Goal: Task Accomplishment & Management: Use online tool/utility

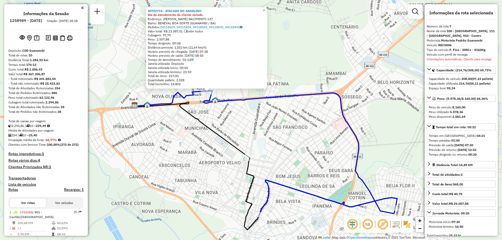
select select "**********"
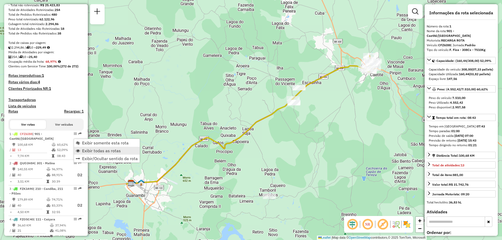
click at [105, 150] on span "Exibir todas as rotas" at bounding box center [101, 151] width 39 height 4
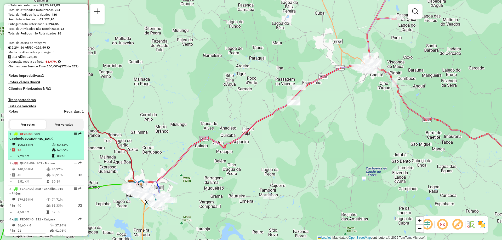
select select "**********"
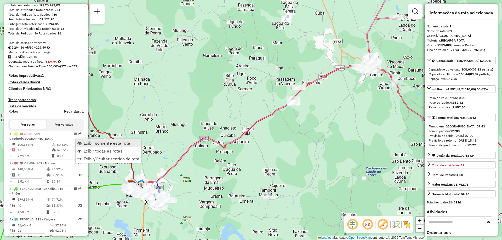
click at [87, 144] on span "Exibir somente esta rota" at bounding box center [107, 143] width 47 height 4
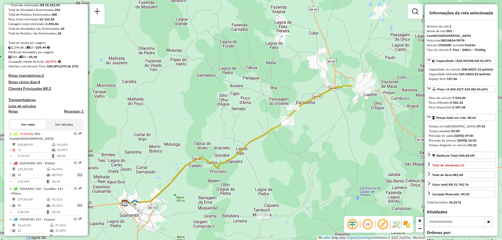
drag, startPoint x: 305, startPoint y: 133, endPoint x: 299, endPoint y: 153, distance: 20.8
click at [299, 153] on div "Janela de atendimento Grade de atendimento Capacidade Transportadoras Veículos …" at bounding box center [251, 120] width 502 height 240
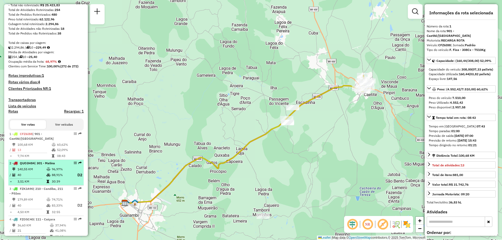
click at [54, 172] on td "96,97%" at bounding box center [62, 169] width 21 height 5
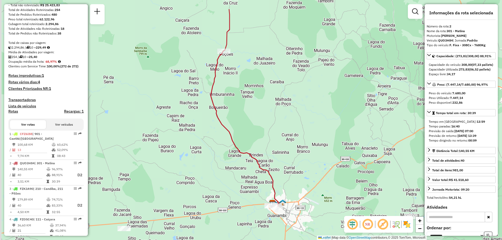
drag, startPoint x: 248, startPoint y: 102, endPoint x: 259, endPoint y: 133, distance: 33.2
click at [258, 133] on div "Janela de atendimento Grade de atendimento Capacidade Transportadoras Veículos …" at bounding box center [251, 120] width 502 height 240
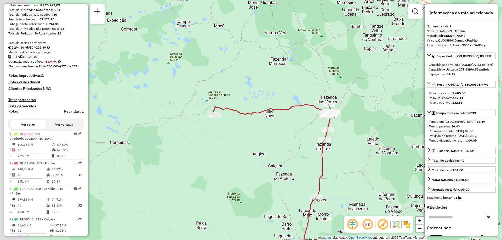
drag, startPoint x: 203, startPoint y: 89, endPoint x: 234, endPoint y: 127, distance: 49.6
click at [235, 127] on div "Janela de atendimento Grade de atendimento Capacidade Transportadoras Veículos …" at bounding box center [251, 120] width 502 height 240
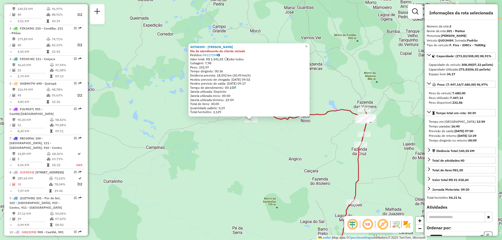
scroll to position [108, 0]
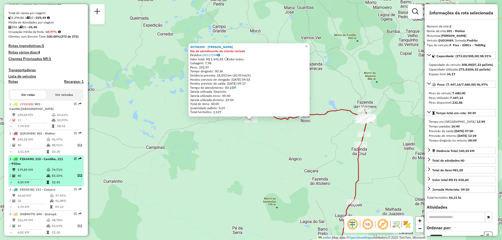
click at [57, 173] on td "74,71%" at bounding box center [62, 169] width 21 height 5
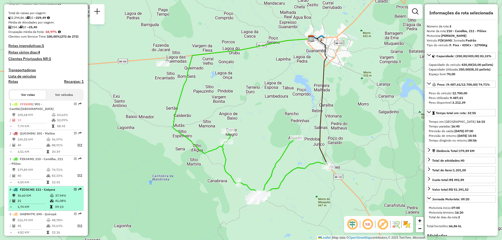
click at [52, 198] on td at bounding box center [52, 195] width 5 height 5
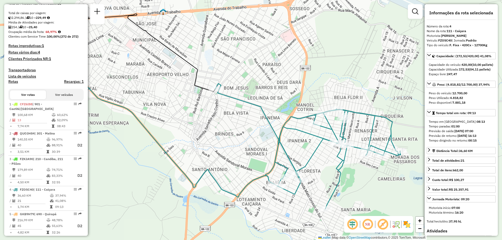
drag, startPoint x: 247, startPoint y: 157, endPoint x: 197, endPoint y: 137, distance: 53.8
click at [197, 137] on div "Janela de atendimento Grade de atendimento Capacidade Transportadoras Veículos …" at bounding box center [251, 120] width 502 height 240
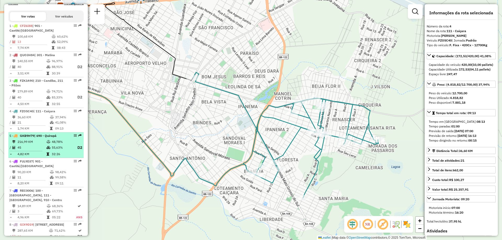
scroll to position [239, 0]
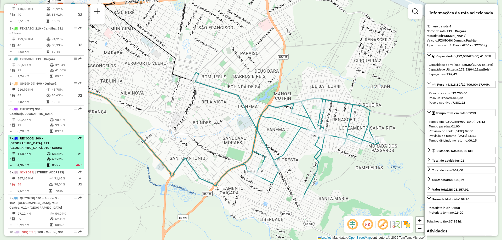
click at [47, 161] on icon at bounding box center [49, 159] width 4 height 3
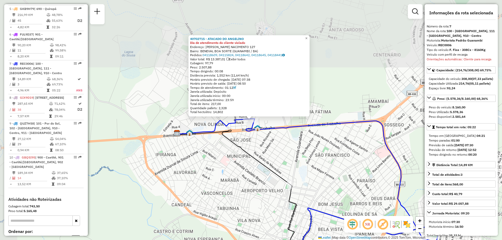
scroll to position [375, 0]
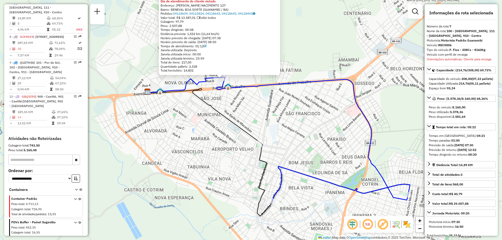
drag, startPoint x: 308, startPoint y: 192, endPoint x: 274, endPoint y: 144, distance: 59.2
click at [274, 144] on div "40702715 - ATACADO DO ANGELINO Dia de atendimento do cliente violado Endereço: …" at bounding box center [251, 120] width 502 height 240
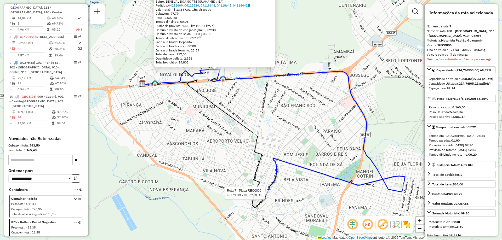
click at [269, 196] on div at bounding box center [266, 193] width 13 height 5
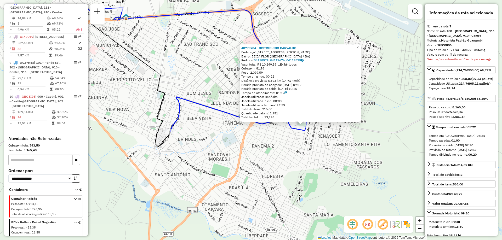
drag, startPoint x: 207, startPoint y: 167, endPoint x: 298, endPoint y: 174, distance: 91.3
click at [295, 175] on div "Rota 7 - Placa REC0006 40773704 - DISTRIBUIDO CARVALHO 40773704 - DISTRIBUIDO C…" at bounding box center [251, 120] width 502 height 240
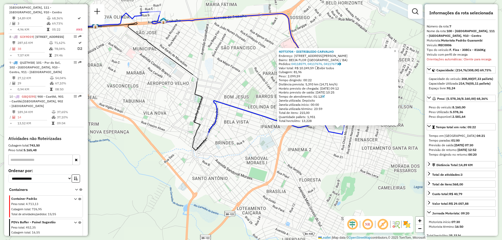
scroll to position [322, 0]
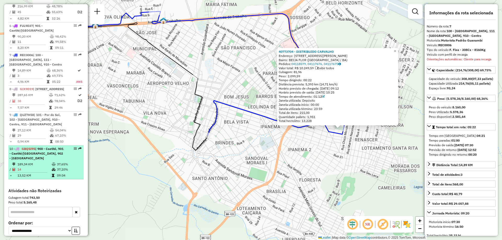
click at [52, 166] on icon at bounding box center [54, 164] width 4 height 3
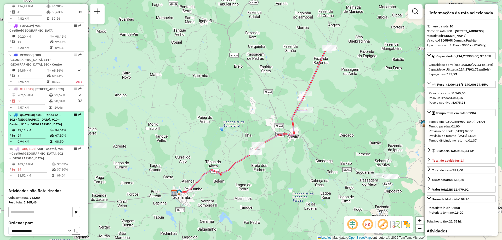
click at [55, 138] on td "67,10%" at bounding box center [68, 135] width 26 height 5
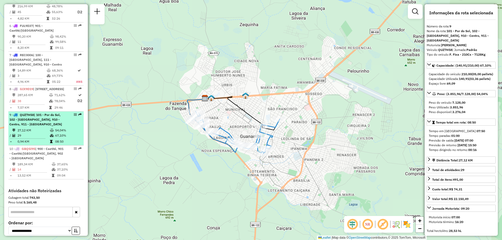
click at [50, 137] on icon at bounding box center [52, 135] width 4 height 3
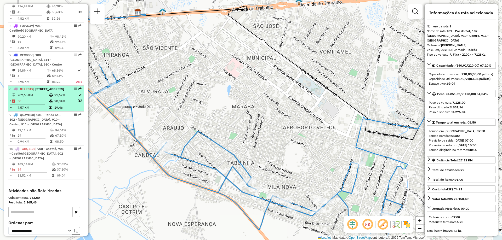
click at [40, 104] on td "38" at bounding box center [33, 101] width 32 height 7
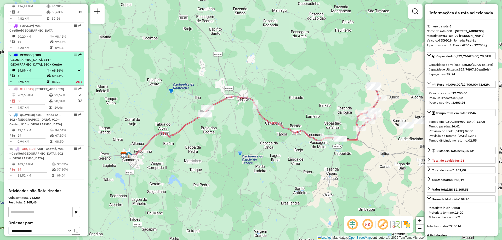
click at [35, 78] on td "3" at bounding box center [31, 75] width 29 height 5
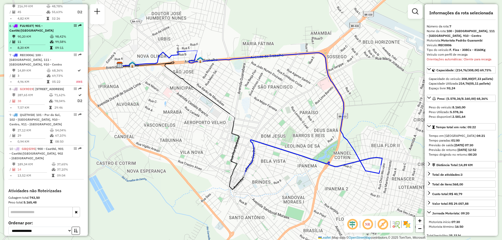
click at [48, 33] on div "6 - FUL9D37 | 901 - Caetité/Alto Buenos Aires" at bounding box center [36, 28] width 55 height 9
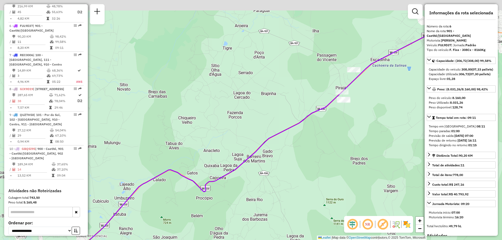
drag, startPoint x: 254, startPoint y: 86, endPoint x: 255, endPoint y: 141, distance: 54.9
click at [255, 141] on div "Janela de atendimento Grade de atendimento Capacidade Transportadoras Veículos …" at bounding box center [251, 120] width 502 height 240
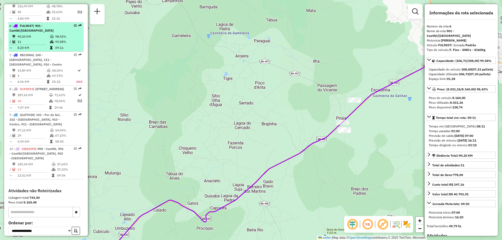
click at [48, 31] on span "| 901 - Caetité/Alto Buenos Aires" at bounding box center [31, 28] width 44 height 9
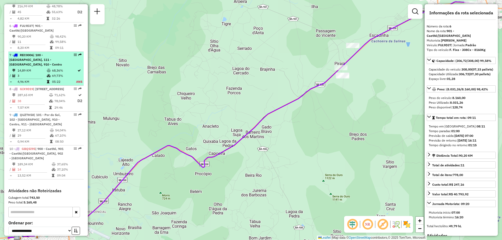
scroll to position [296, 0]
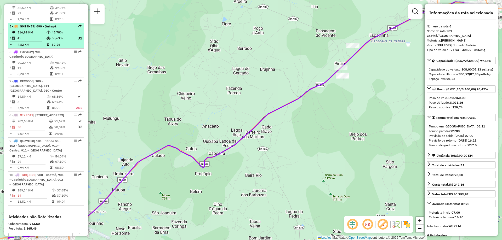
click at [38, 47] on td "4,82 KM" at bounding box center [31, 44] width 29 height 5
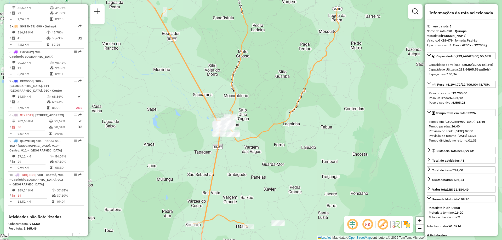
drag, startPoint x: 249, startPoint y: 140, endPoint x: 252, endPoint y: 173, distance: 32.8
click at [252, 173] on div "Janela de atendimento Grade de atendimento Capacidade Transportadoras Veículos …" at bounding box center [251, 120] width 502 height 240
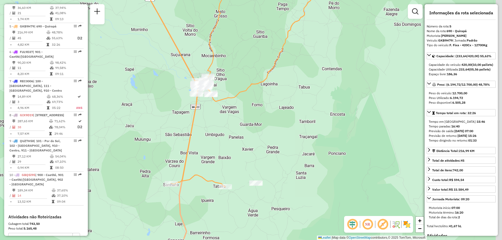
drag, startPoint x: 252, startPoint y: 173, endPoint x: 229, endPoint y: 132, distance: 46.6
click at [229, 132] on div "Janela de atendimento Grade de atendimento Capacidade Transportadoras Veículos …" at bounding box center [251, 120] width 502 height 240
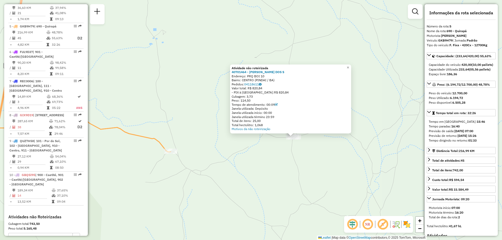
drag, startPoint x: 240, startPoint y: 152, endPoint x: 252, endPoint y: 183, distance: 34.1
click at [252, 183] on div "Atividade não roteirizada 40701464 - ANTONIEL GOMES DOS S Endereço: PRQ BOI 10 …" at bounding box center [251, 120] width 502 height 240
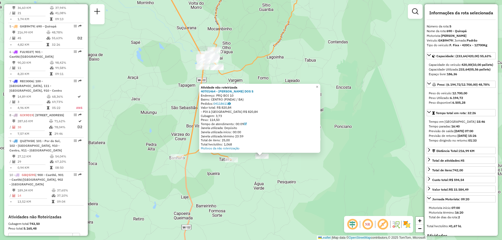
click at [247, 163] on div "Atividade não roteirizada 40701464 - ANTONIEL GOMES DOS S Endereço: PRQ BOI 10 …" at bounding box center [251, 120] width 502 height 240
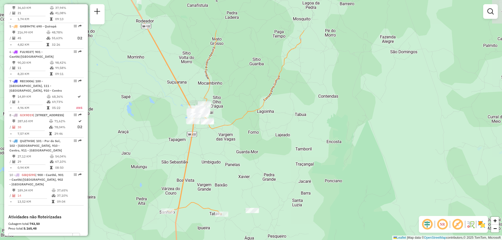
drag, startPoint x: 291, startPoint y: 108, endPoint x: 282, endPoint y: 162, distance: 54.4
click at [282, 162] on div "Janela de atendimento Grade de atendimento Capacidade Transportadoras Veículos …" at bounding box center [251, 120] width 502 height 240
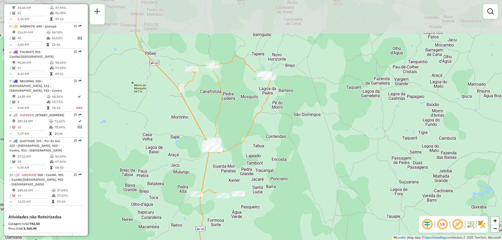
drag, startPoint x: 213, startPoint y: 103, endPoint x: 216, endPoint y: 124, distance: 21.4
click at [216, 124] on icon at bounding box center [224, 126] width 91 height 140
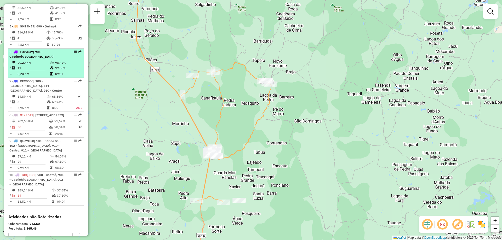
scroll to position [270, 0]
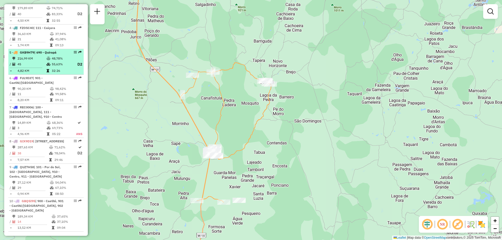
click at [49, 60] on icon at bounding box center [49, 58] width 4 height 3
select select "**********"
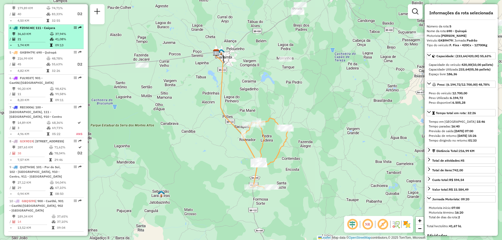
click at [50, 41] on td at bounding box center [52, 39] width 5 height 5
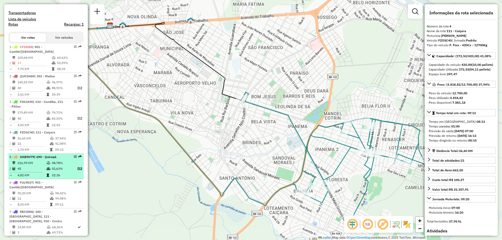
scroll to position [35, 0]
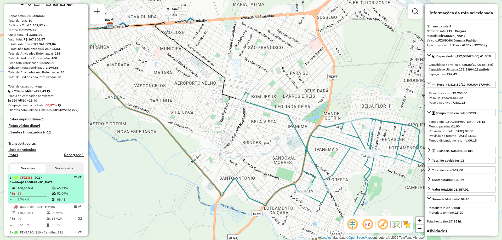
click at [47, 191] on td "100,68 KM" at bounding box center [34, 188] width 34 height 5
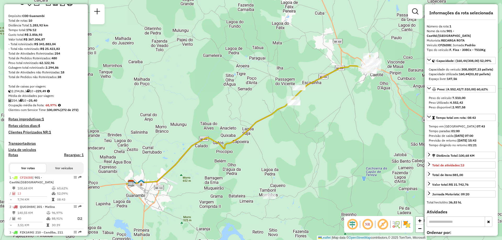
scroll to position [113, 0]
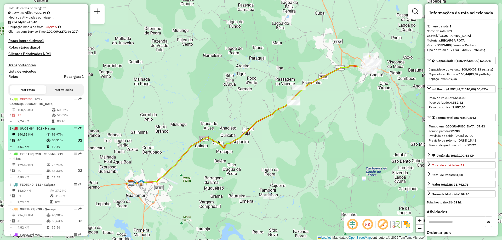
click at [42, 131] on div "2 - QUO3H84 | 301 - Matina" at bounding box center [36, 128] width 55 height 5
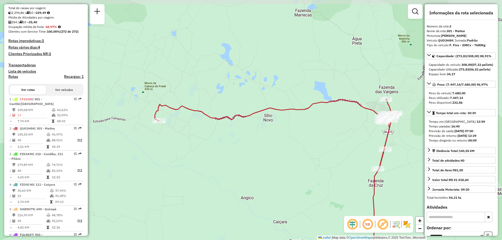
drag, startPoint x: 256, startPoint y: 50, endPoint x: 258, endPoint y: 97, distance: 47.1
click at [258, 97] on div "Janela de atendimento Grade de atendimento Capacidade Transportadoras Veículos …" at bounding box center [251, 120] width 502 height 240
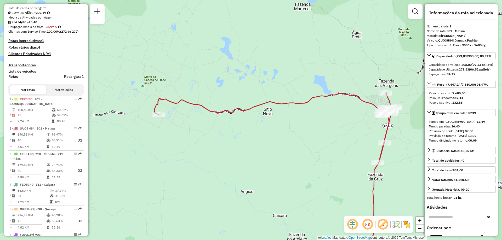
drag, startPoint x: 258, startPoint y: 97, endPoint x: 258, endPoint y: 90, distance: 6.5
click at [258, 90] on div "Janela de atendimento Grade de atendimento Capacidade Transportadoras Veículos …" at bounding box center [251, 120] width 502 height 240
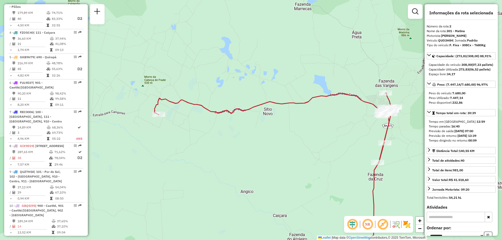
scroll to position [274, 0]
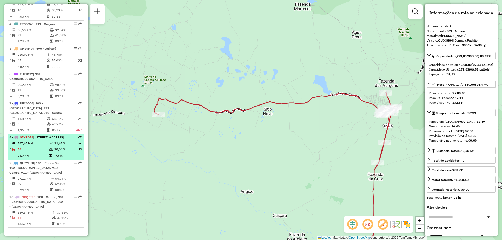
click at [47, 153] on td "38" at bounding box center [33, 149] width 32 height 7
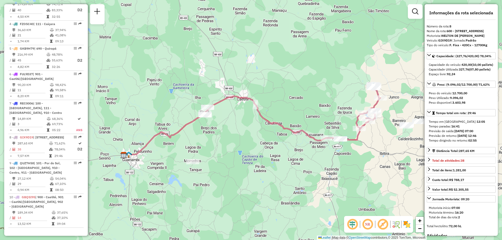
scroll to position [52, 0]
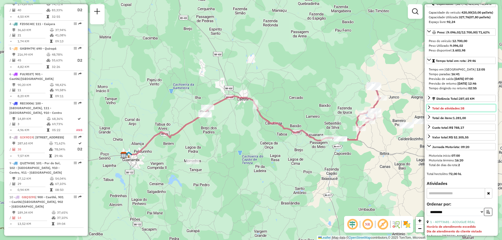
click at [432, 112] on link "Total de atividades: 38" at bounding box center [461, 108] width 69 height 7
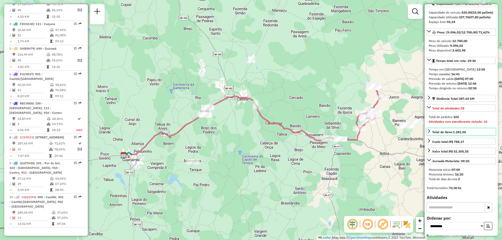
click at [428, 133] on icon at bounding box center [429, 131] width 2 height 4
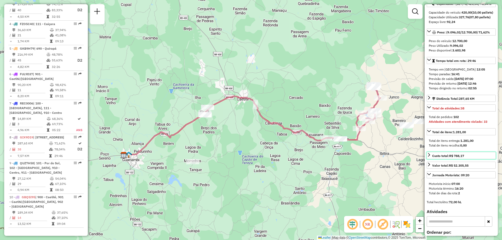
click at [429, 157] on icon at bounding box center [429, 155] width 4 height 4
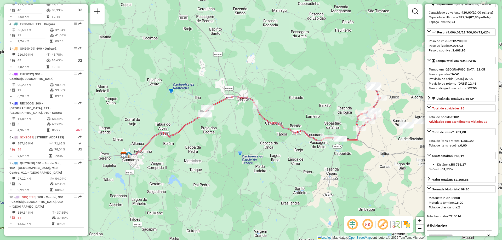
click at [426, 193] on div "Informações da rota selecionada Número da rota: 8 Nome da rota: 600 - Lagoa Rea…" at bounding box center [461, 120] width 73 height 232
click at [428, 181] on icon at bounding box center [429, 179] width 4 height 4
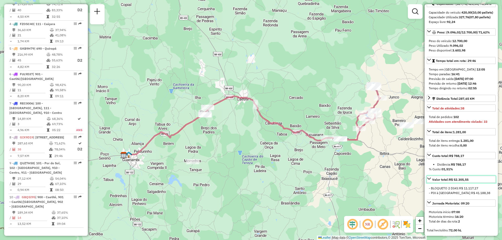
scroll to position [105, 0]
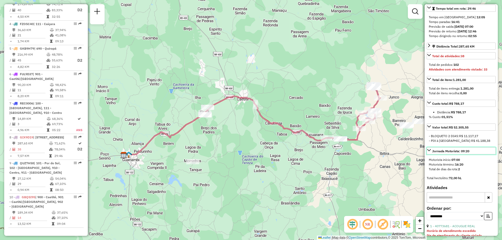
click at [432, 155] on link "Jornada Motorista: 09:20" at bounding box center [461, 150] width 69 height 7
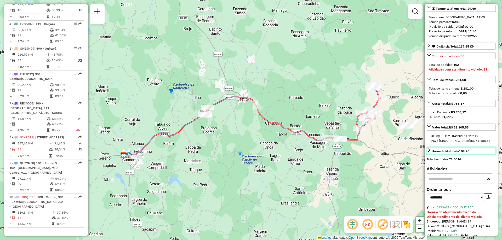
click at [430, 152] on icon at bounding box center [429, 150] width 4 height 4
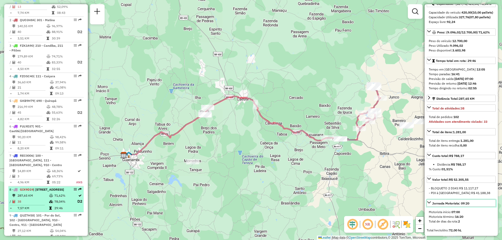
scroll to position [169, 0]
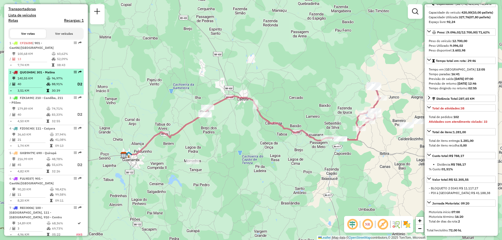
click at [32, 88] on td "40" at bounding box center [31, 84] width 29 height 7
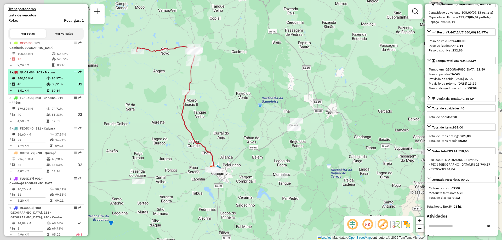
scroll to position [48, 0]
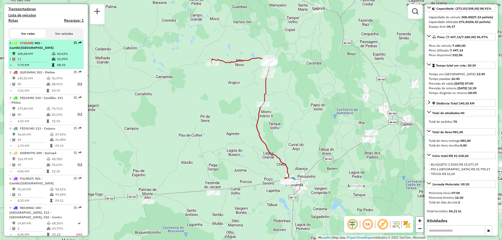
click at [44, 50] on div "1 - CFZ6I88 | 901 - Caetité/Alto Buenos Aires" at bounding box center [36, 45] width 55 height 9
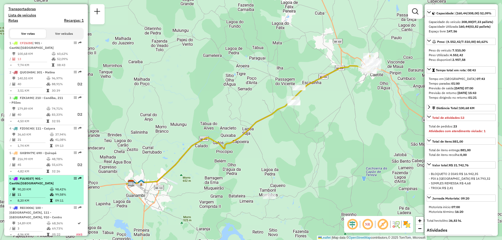
click at [58, 192] on td "98,42%" at bounding box center [68, 189] width 26 height 5
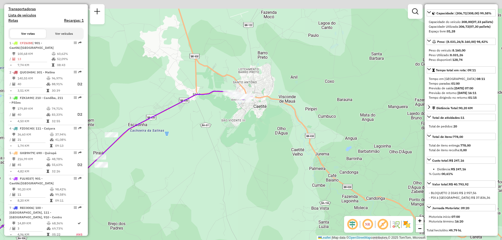
drag, startPoint x: 372, startPoint y: 36, endPoint x: 132, endPoint y: 124, distance: 256.2
click at [132, 124] on icon at bounding box center [0, 209] width 469 height 237
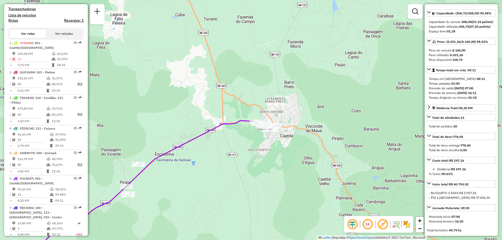
drag, startPoint x: 235, startPoint y: 153, endPoint x: 265, endPoint y: 193, distance: 50.0
click at [265, 193] on div "Janela de atendimento Grade de atendimento Capacidade Transportadoras Veículos …" at bounding box center [251, 120] width 502 height 240
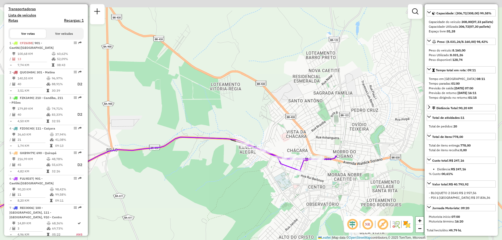
drag, startPoint x: 269, startPoint y: 147, endPoint x: 275, endPoint y: 193, distance: 46.6
click at [275, 193] on div "Janela de atendimento Grade de atendimento Capacidade Transportadoras Veículos …" at bounding box center [251, 120] width 502 height 240
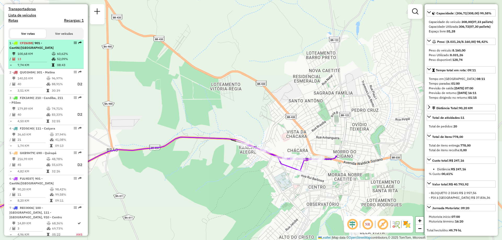
click at [54, 55] on icon at bounding box center [54, 53] width 4 height 3
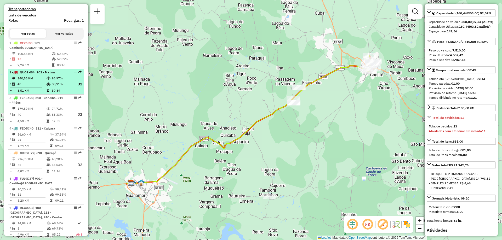
click at [20, 81] on td "140,55 KM" at bounding box center [31, 78] width 29 height 5
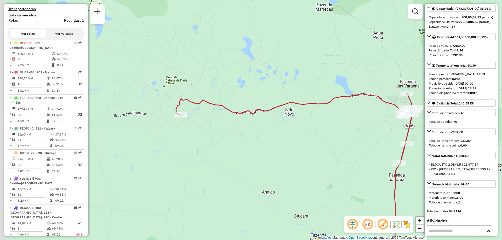
drag, startPoint x: 225, startPoint y: 70, endPoint x: 232, endPoint y: 116, distance: 46.8
click at [232, 116] on div "Janela de atendimento Grade de atendimento Capacidade Transportadoras Veículos …" at bounding box center [251, 120] width 502 height 240
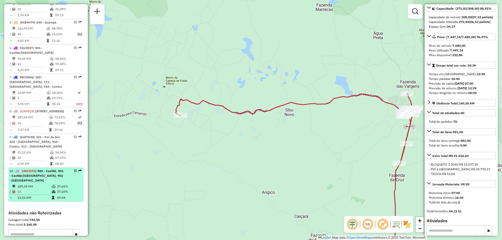
scroll to position [248, 0]
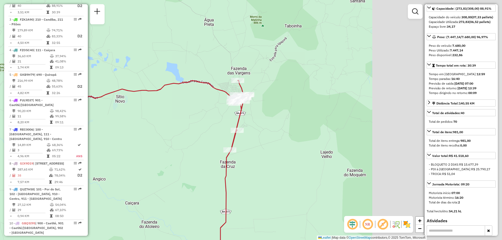
drag, startPoint x: 322, startPoint y: 85, endPoint x: 150, endPoint y: 70, distance: 172.7
click at [150, 70] on div "Janela de atendimento Grade de atendimento Capacidade Transportadoras Veículos …" at bounding box center [251, 120] width 502 height 240
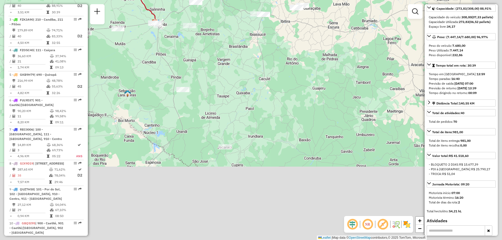
drag, startPoint x: 242, startPoint y: 160, endPoint x: 174, endPoint y: 19, distance: 156.9
click at [174, 19] on div "Janela de atendimento Grade de atendimento Capacidade Transportadoras Veículos …" at bounding box center [251, 120] width 502 height 240
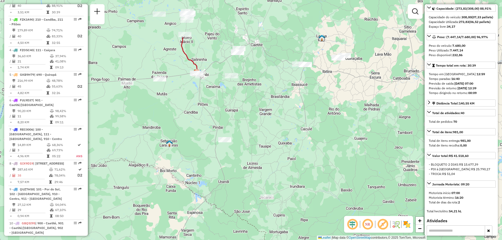
drag, startPoint x: 181, startPoint y: 42, endPoint x: 226, endPoint y: 104, distance: 76.9
click at [226, 104] on div "Janela de atendimento Grade de atendimento Capacidade Transportadoras Veículos …" at bounding box center [251, 120] width 502 height 240
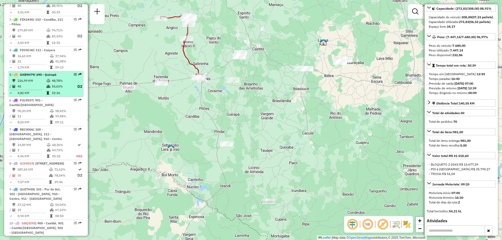
click at [41, 90] on td "45" at bounding box center [31, 86] width 29 height 7
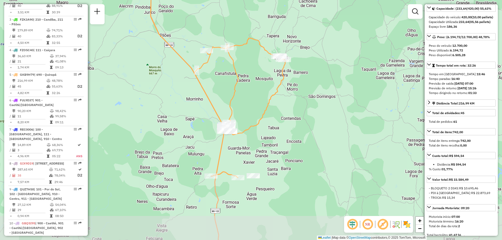
drag, startPoint x: 287, startPoint y: 194, endPoint x: 286, endPoint y: 156, distance: 37.7
click at [286, 156] on div "Janela de atendimento Grade de atendimento Capacidade Transportadoras Veículos …" at bounding box center [251, 120] width 502 height 240
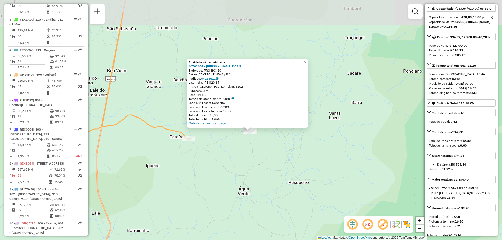
drag, startPoint x: 256, startPoint y: 129, endPoint x: 269, endPoint y: 166, distance: 39.9
click at [269, 166] on div "Atividade não roteirizada 40701464 - ANTONIEL GOMES DOS S Endereço: PRQ BOI 10 …" at bounding box center [251, 120] width 502 height 240
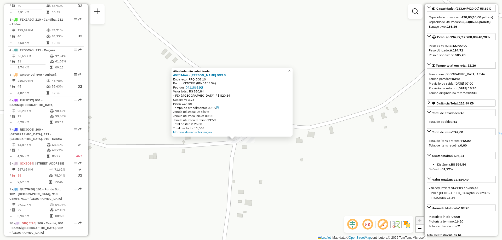
click at [249, 144] on div "Atividade não roteirizada 40701464 - ANTONIEL GOMES DOS S Endereço: PRQ BOI 10 …" at bounding box center [251, 120] width 502 height 240
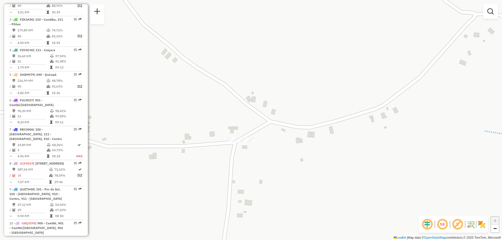
click at [248, 144] on div "Janela de atendimento Grade de atendimento Capacidade Transportadoras Veículos …" at bounding box center [251, 120] width 502 height 240
click at [246, 144] on div "Janela de atendimento Grade de atendimento Capacidade Transportadoras Veículos …" at bounding box center [251, 120] width 502 height 240
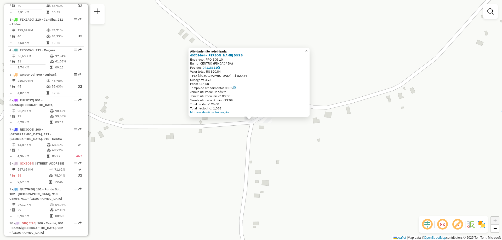
click at [301, 150] on div "Atividade não roteirizada 40701464 - ANTONIEL GOMES DOS S Endereço: PRQ BOI 10 …" at bounding box center [251, 120] width 502 height 240
